Goal: Check status: Check status

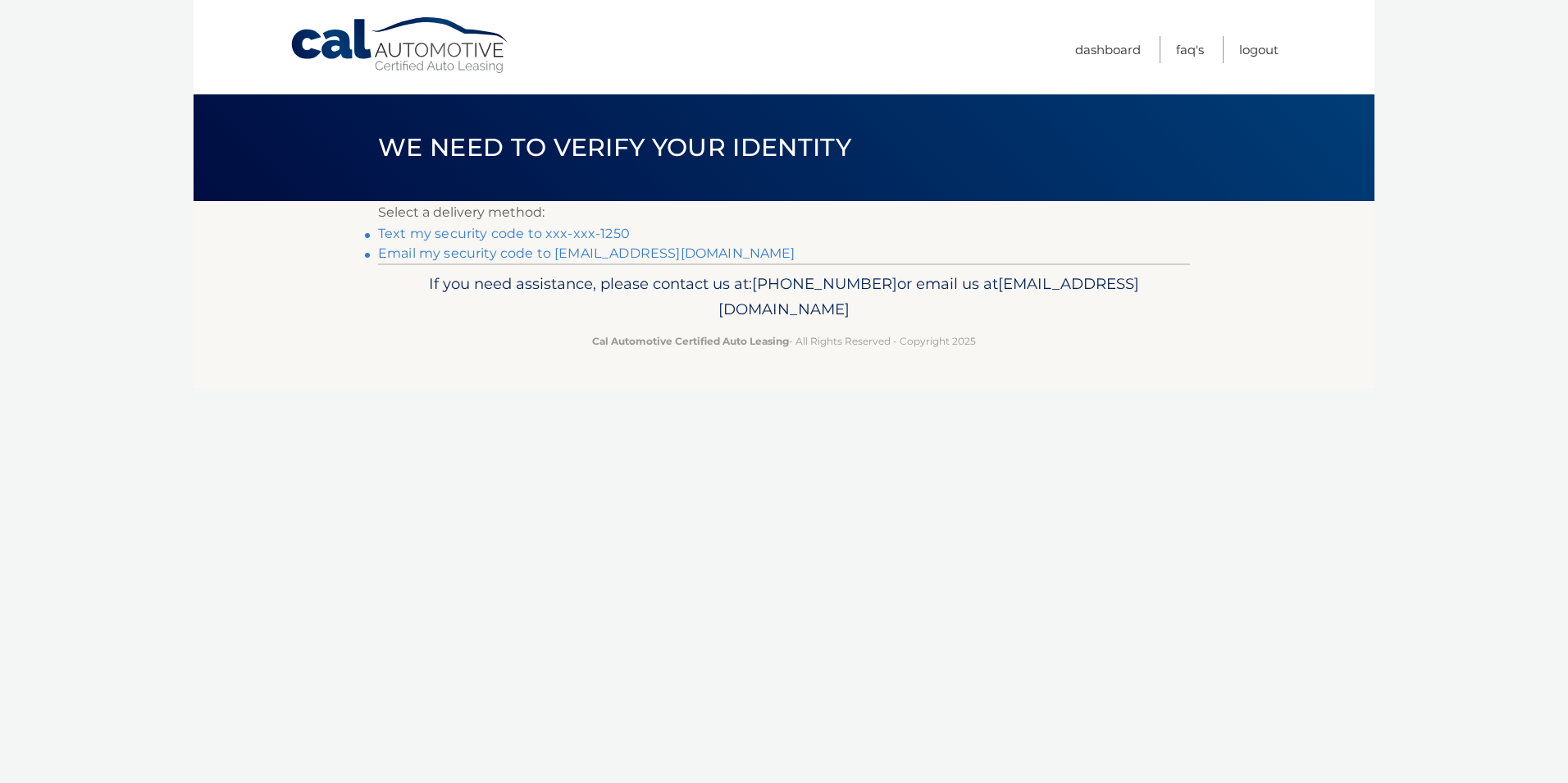
click at [467, 233] on link "Text my security code to xxx-xxx-1250" at bounding box center [503, 232] width 251 height 15
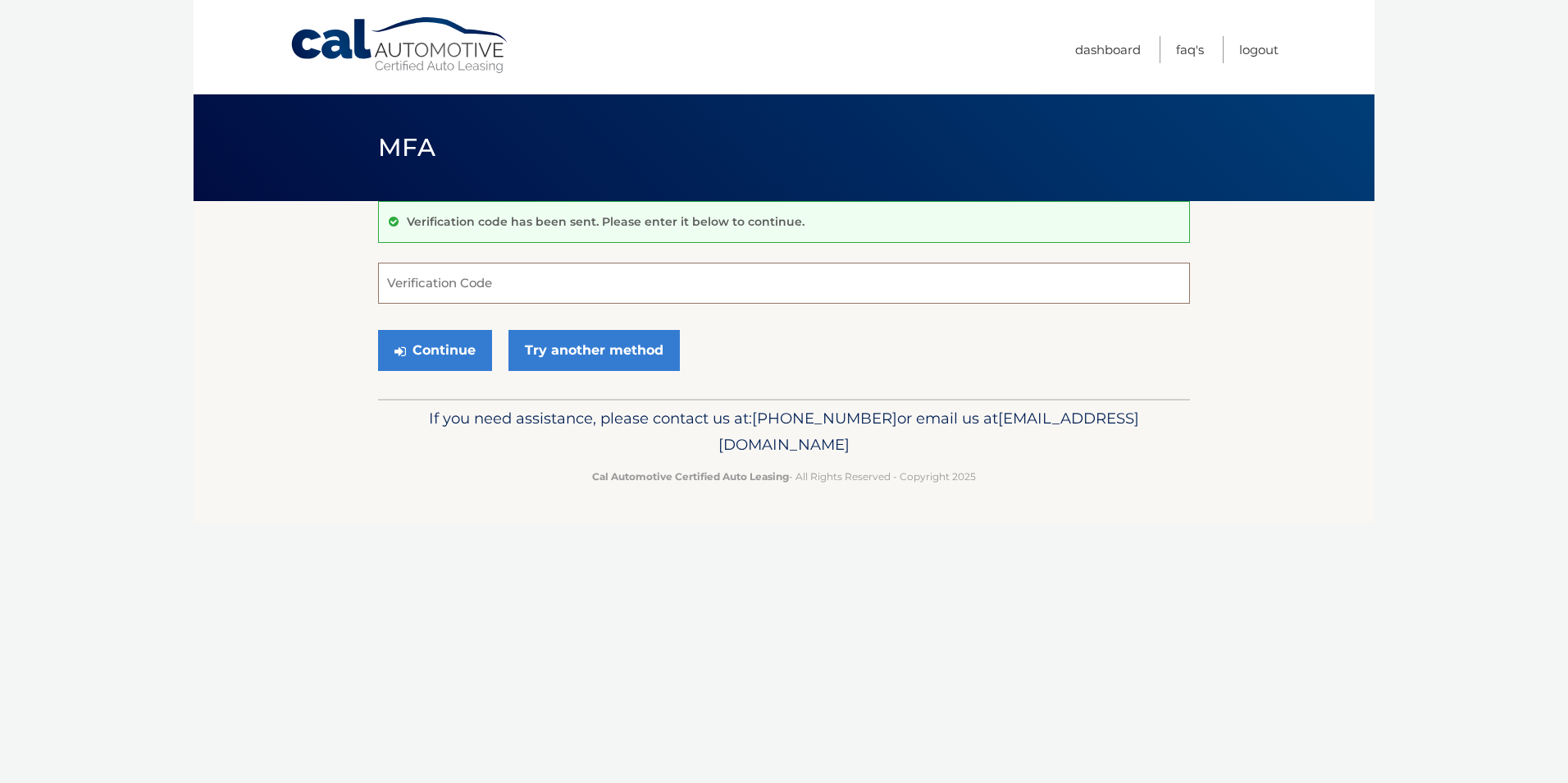
click at [479, 278] on input "Verification Code" at bounding box center [784, 283] width 811 height 41
type input "304068"
click at [443, 353] on button "Continue" at bounding box center [435, 351] width 114 height 41
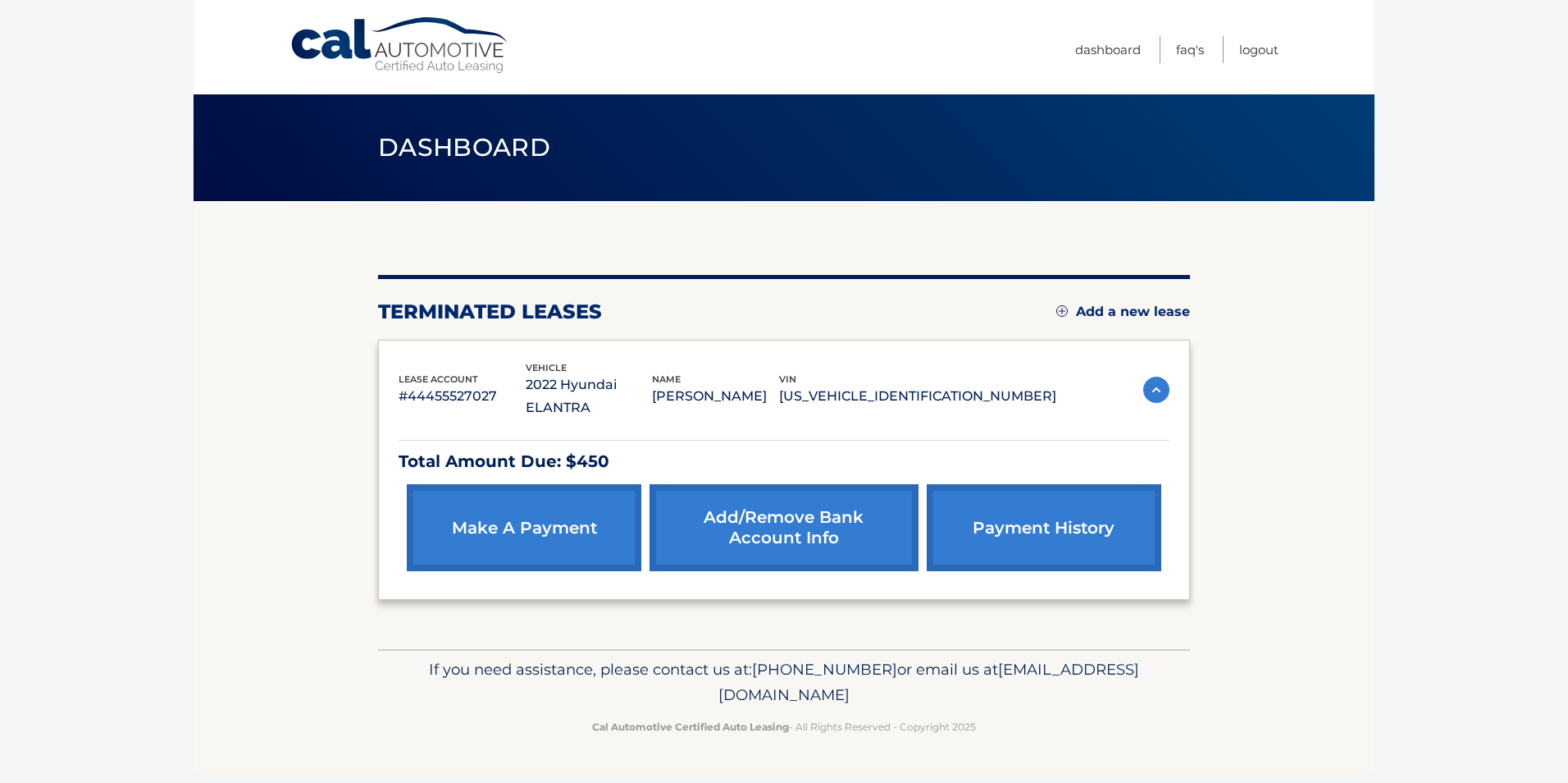
click at [1467, 133] on body "Cal Automotive Menu Dashboard FAQ's Logout" at bounding box center [784, 391] width 1568 height 783
